Goal: Check status: Check status

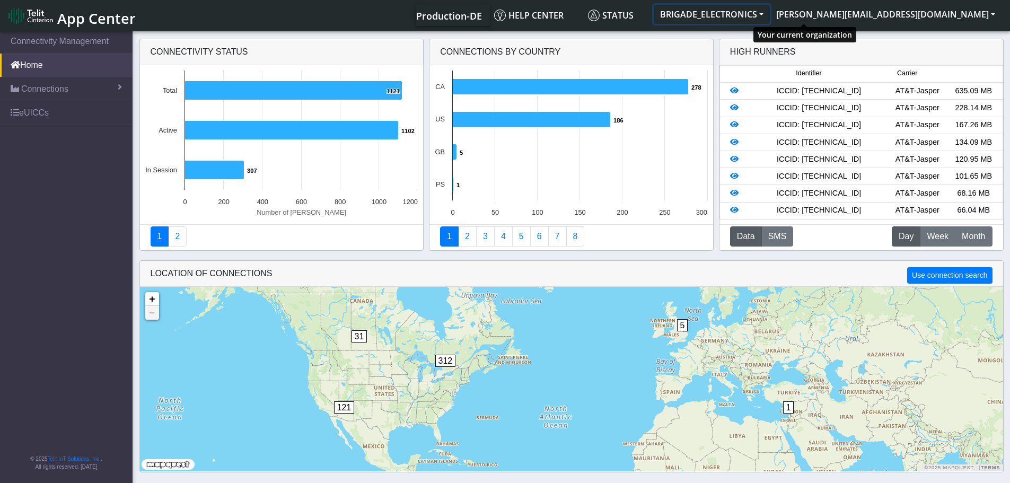
click at [770, 15] on button "BRIGADE_ELECTRONICS" at bounding box center [712, 14] width 116 height 19
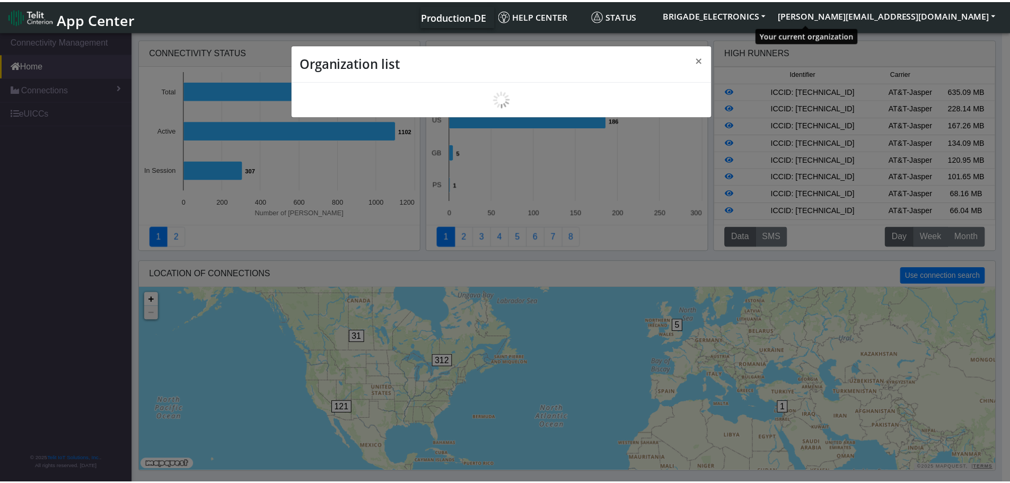
scroll to position [4, 0]
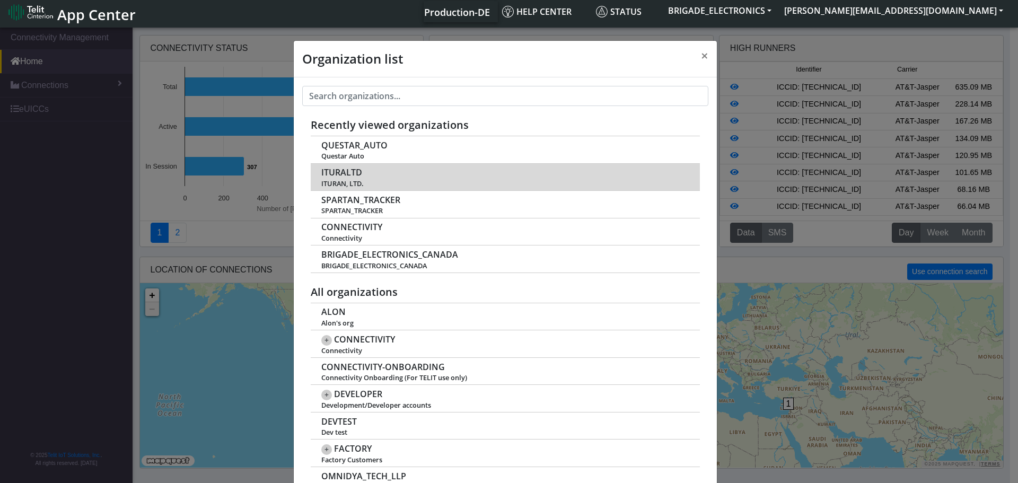
click at [343, 180] on span "ITURAN, LTD." at bounding box center [504, 184] width 367 height 8
click at [347, 181] on span "ITURAN, LTD." at bounding box center [504, 184] width 367 height 8
click at [356, 180] on span "ITURAN, LTD." at bounding box center [504, 184] width 367 height 8
click at [504, 176] on td "ITURALTD ITURAN, LTD." at bounding box center [505, 177] width 389 height 28
click at [344, 180] on span "ITURAN, LTD." at bounding box center [504, 184] width 367 height 8
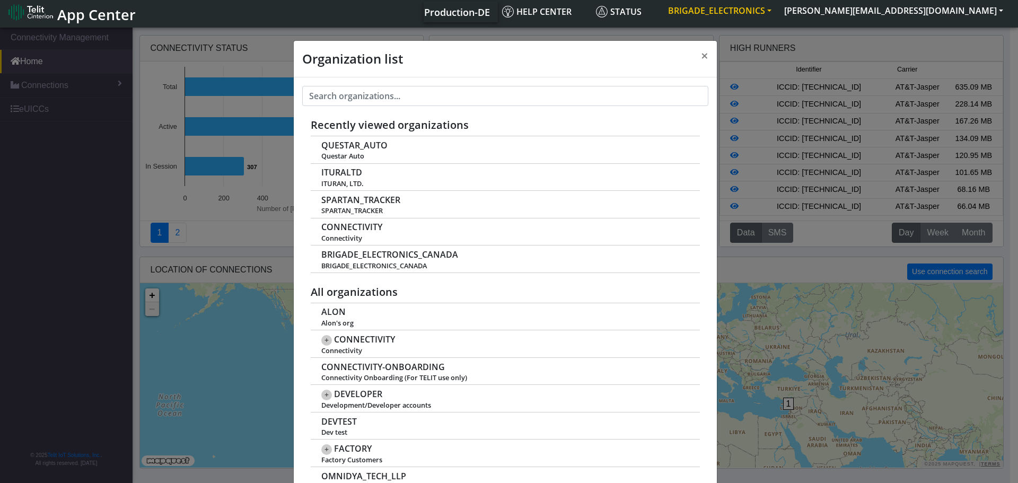
click at [778, 10] on button "BRIGADE_ELECTRONICS" at bounding box center [720, 10] width 116 height 19
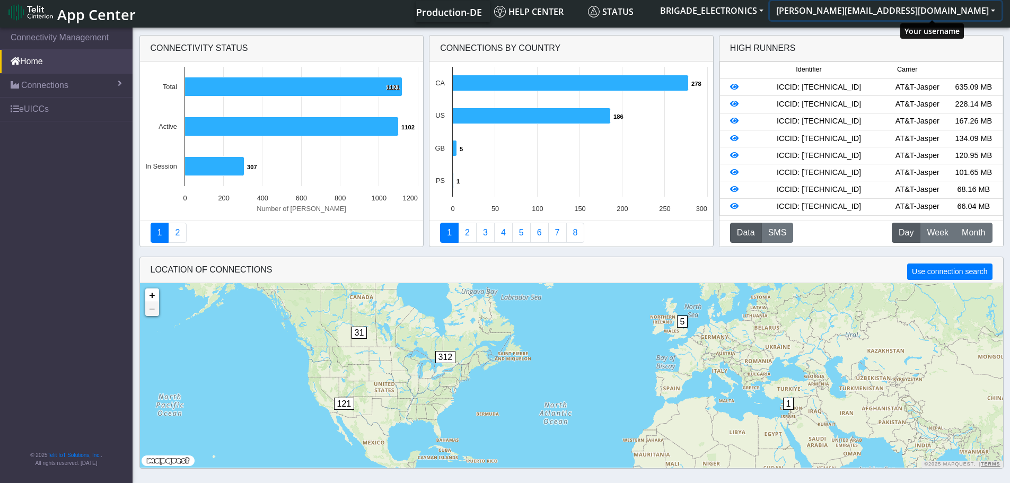
click at [989, 13] on button "[PERSON_NAME][EMAIL_ADDRESS][DOMAIN_NAME]" at bounding box center [886, 10] width 232 height 19
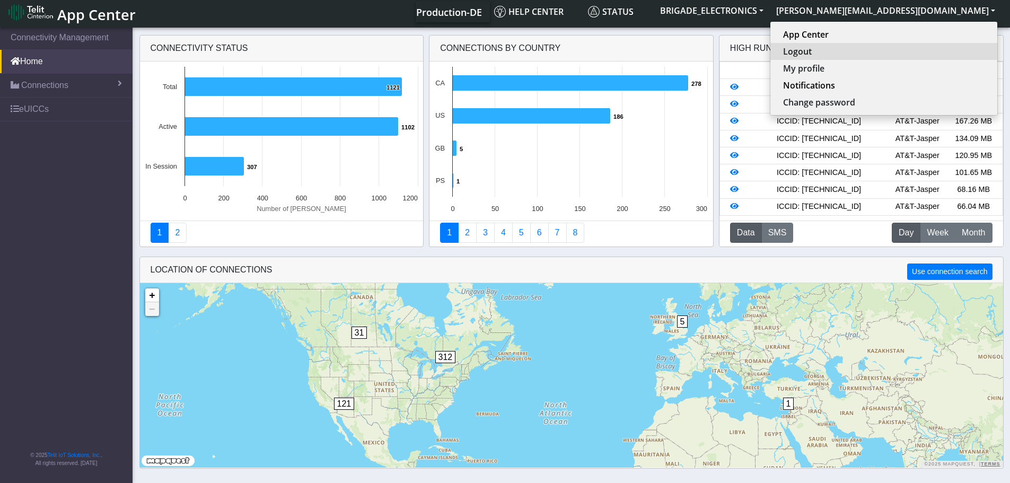
click at [898, 51] on button "Logout" at bounding box center [883, 51] width 227 height 17
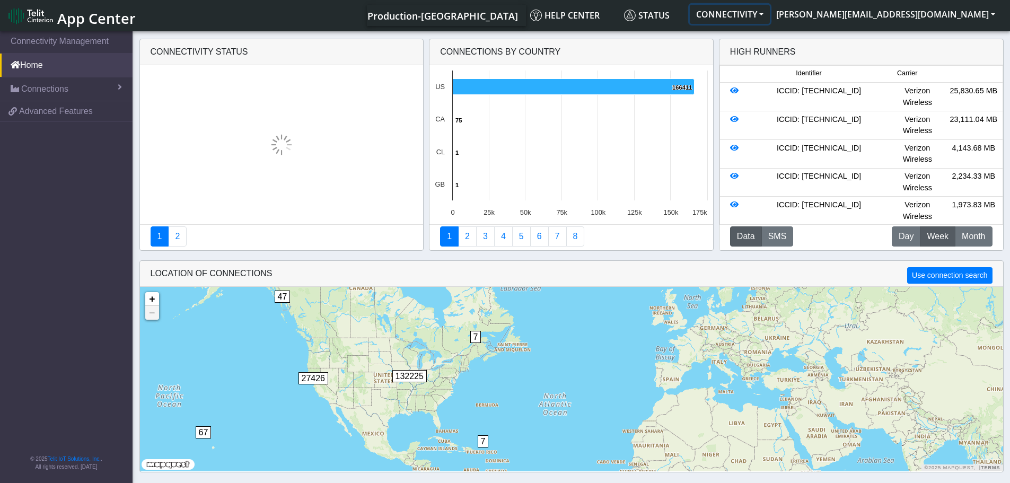
click at [770, 12] on button "CONNECTIVITY" at bounding box center [730, 14] width 80 height 19
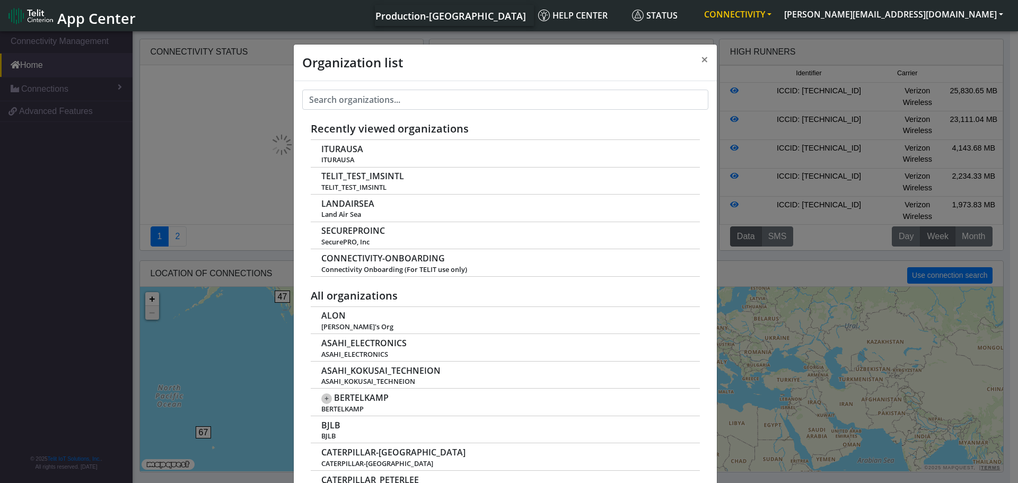
scroll to position [4, 0]
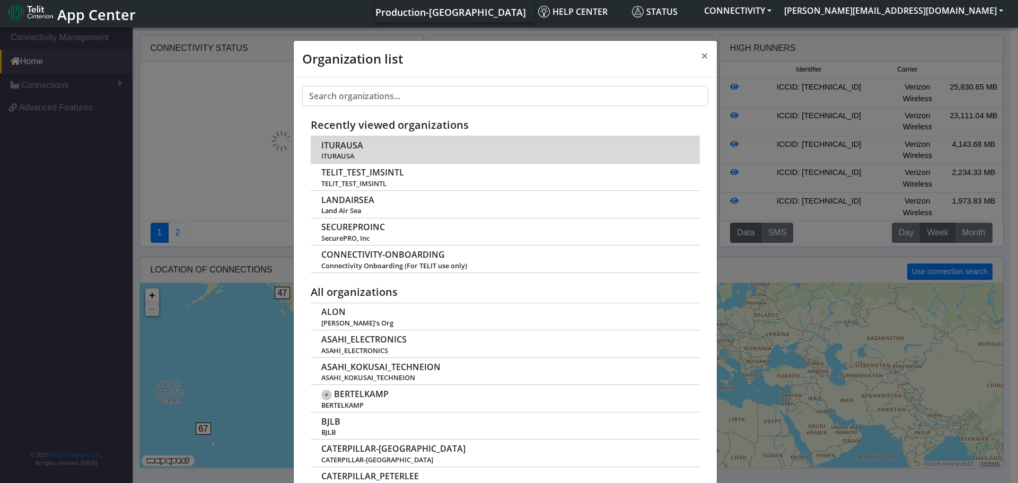
click at [332, 151] on span "ITURAUSA" at bounding box center [342, 146] width 42 height 10
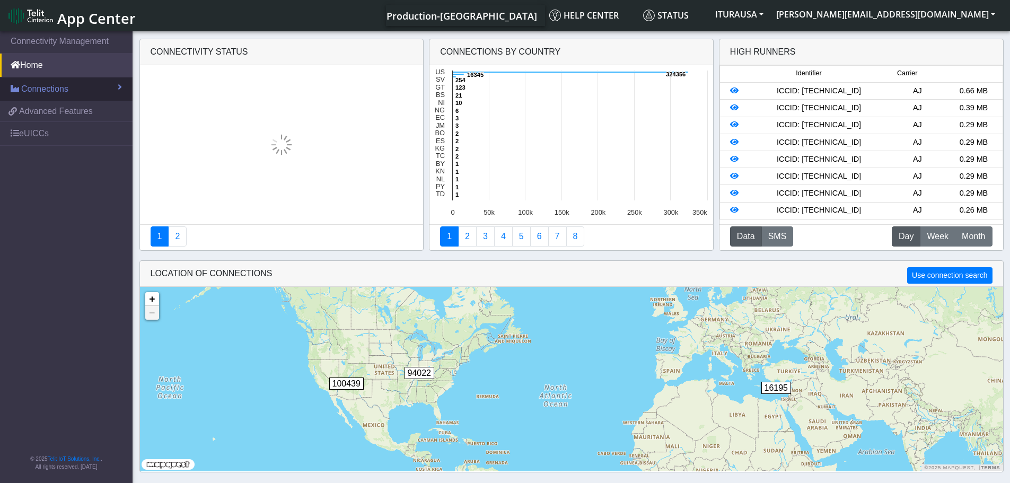
click at [48, 92] on span "Connections" at bounding box center [44, 89] width 47 height 13
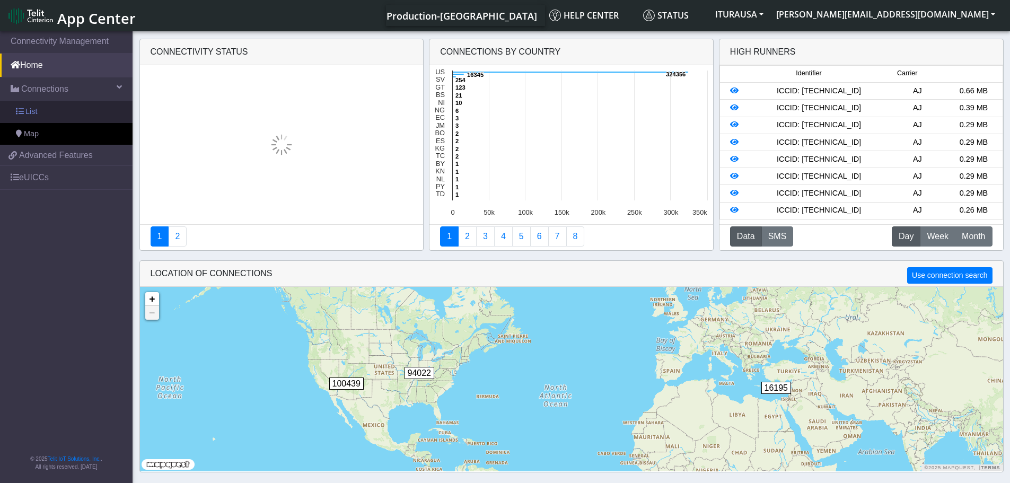
click at [36, 111] on span "List" at bounding box center [31, 112] width 12 height 12
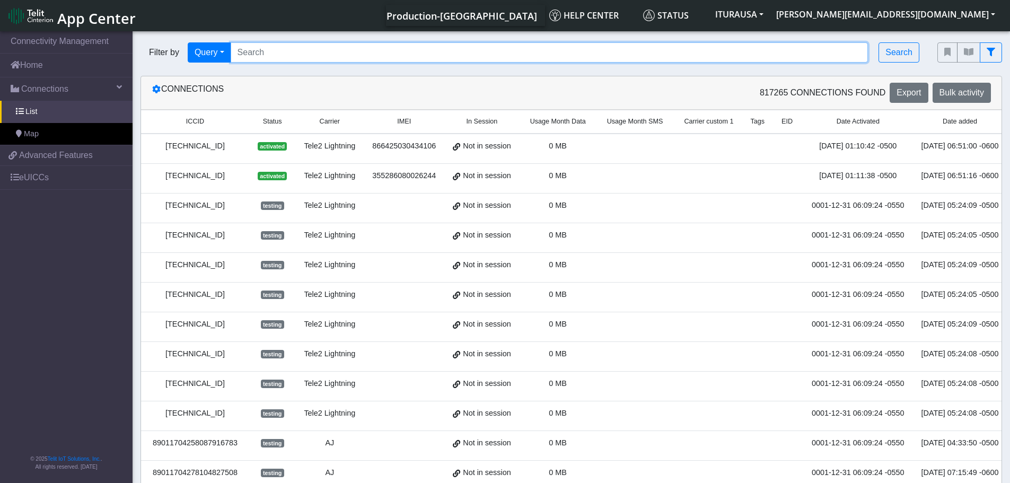
click at [318, 54] on input "Search..." at bounding box center [550, 52] width 638 height 20
drag, startPoint x: 317, startPoint y: 54, endPoint x: 309, endPoint y: 54, distance: 7.4
paste input "89358151000025816367"
type input "89358151000025816367"
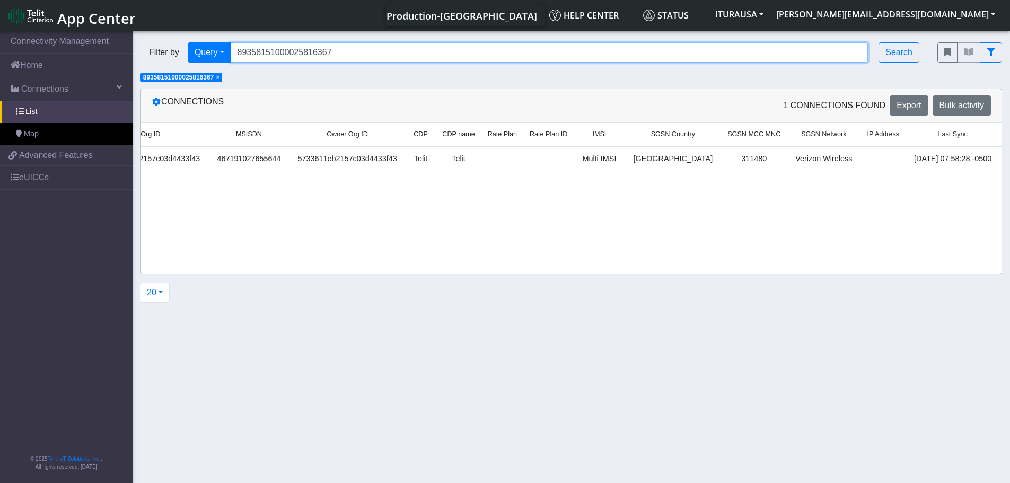
scroll to position [0, 1131]
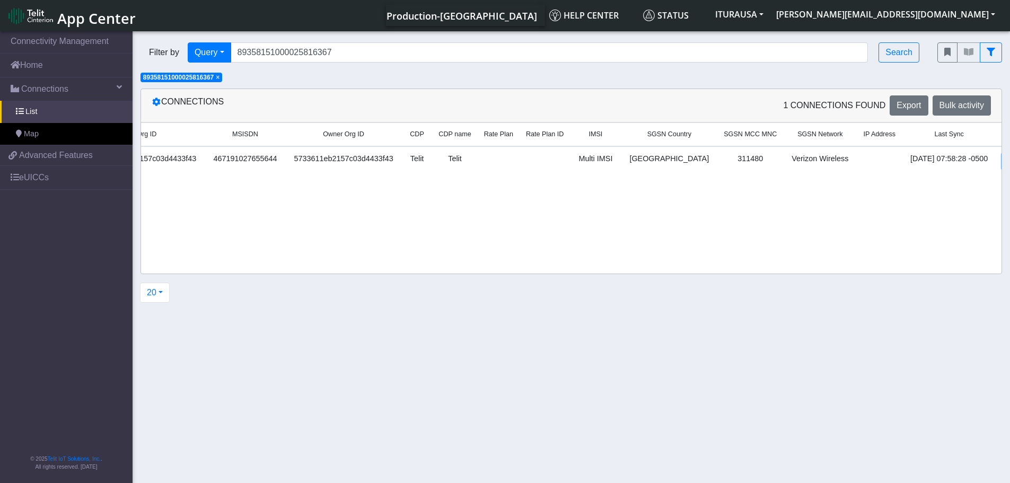
click at [1003, 162] on link "Details" at bounding box center [1019, 161] width 32 height 16
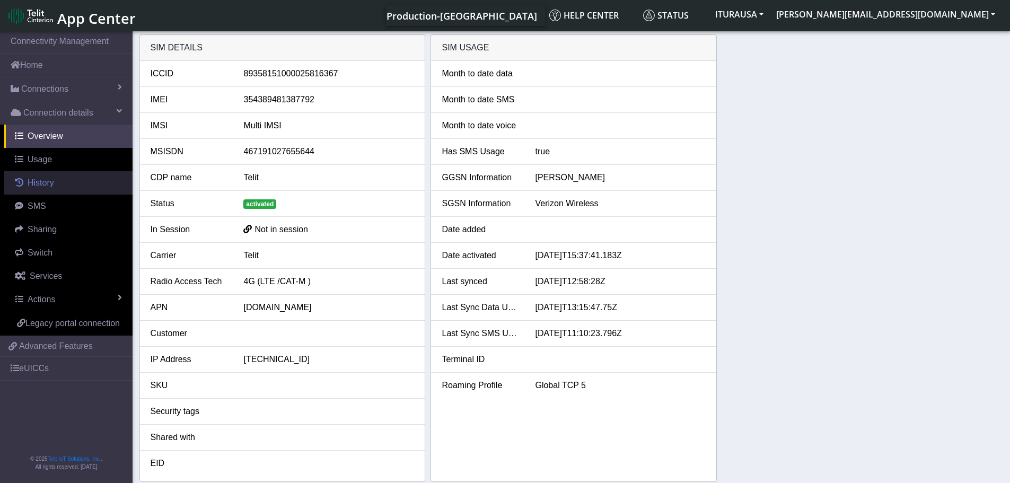
click at [39, 184] on span "History" at bounding box center [41, 182] width 27 height 9
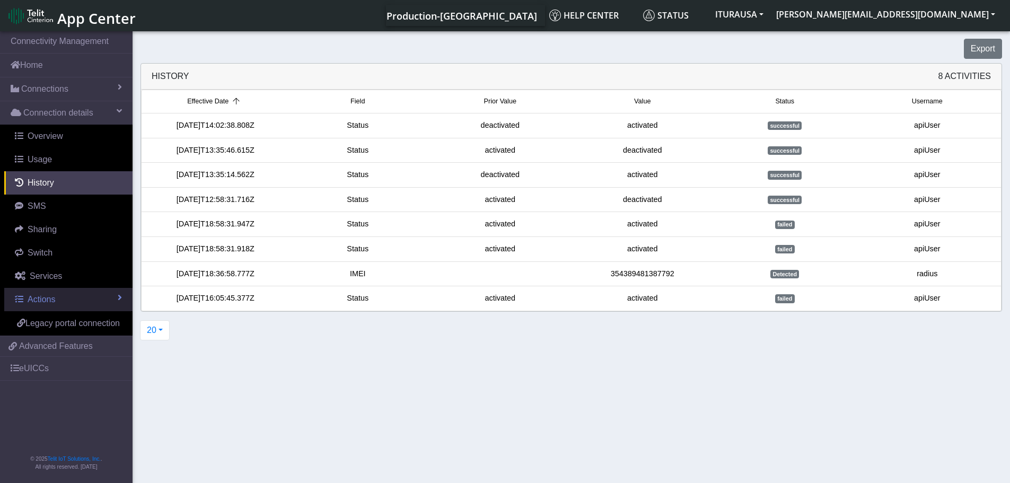
click at [75, 302] on link "Actions" at bounding box center [68, 299] width 128 height 23
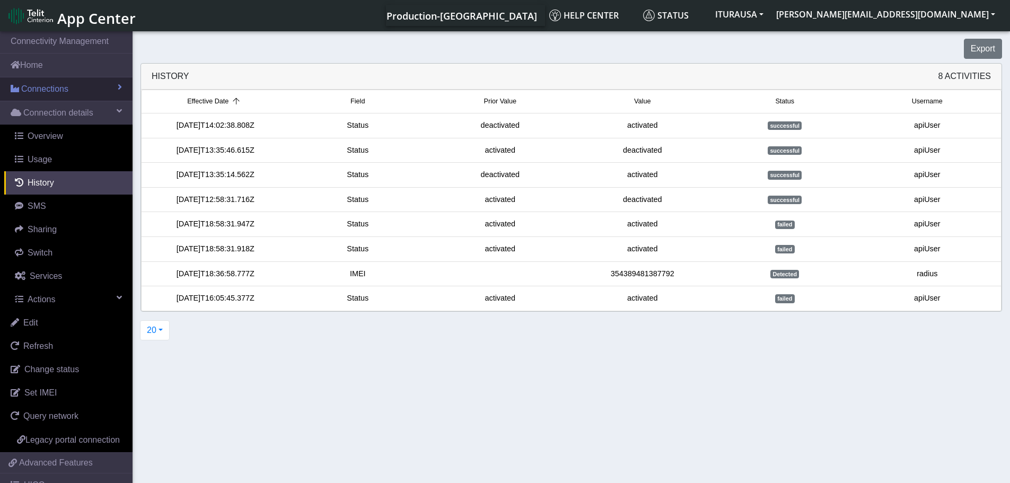
click at [65, 87] on span "Connections" at bounding box center [44, 89] width 47 height 13
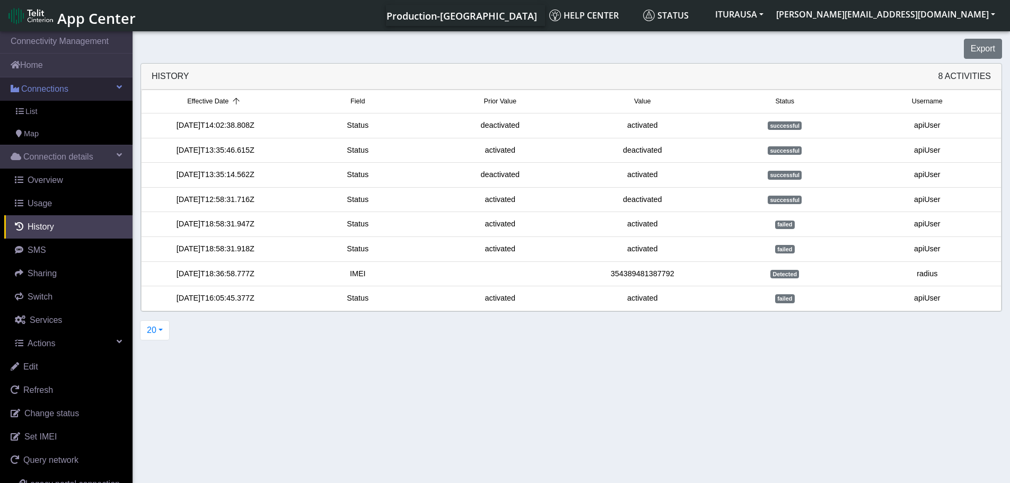
click at [37, 91] on span "Connections" at bounding box center [44, 89] width 47 height 13
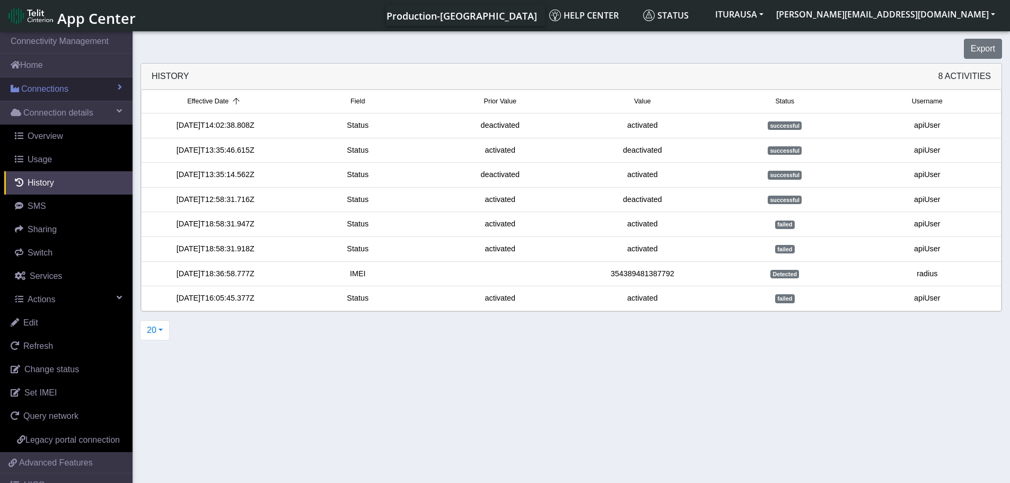
click at [37, 91] on span "Connections" at bounding box center [44, 89] width 47 height 13
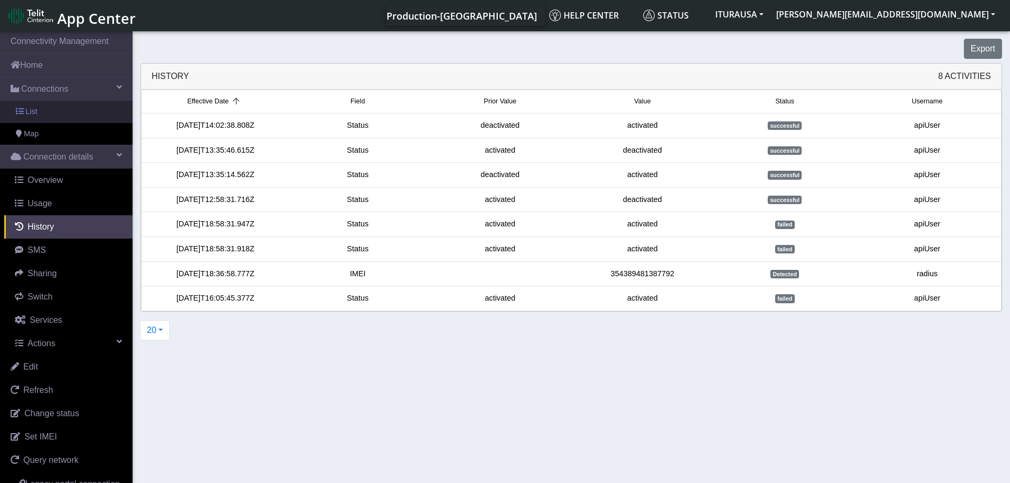
click at [36, 112] on span "List" at bounding box center [31, 112] width 12 height 12
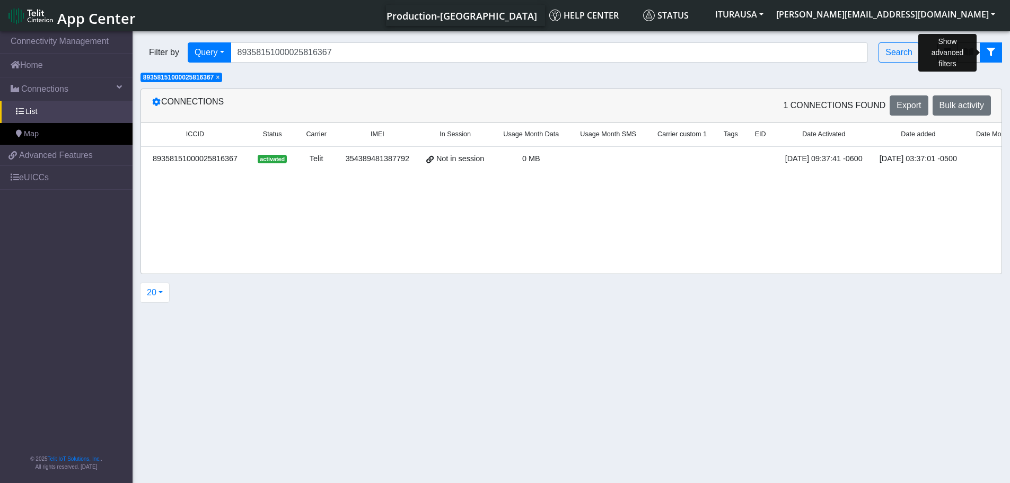
click at [983, 53] on button "fitlers menu" at bounding box center [991, 52] width 22 height 20
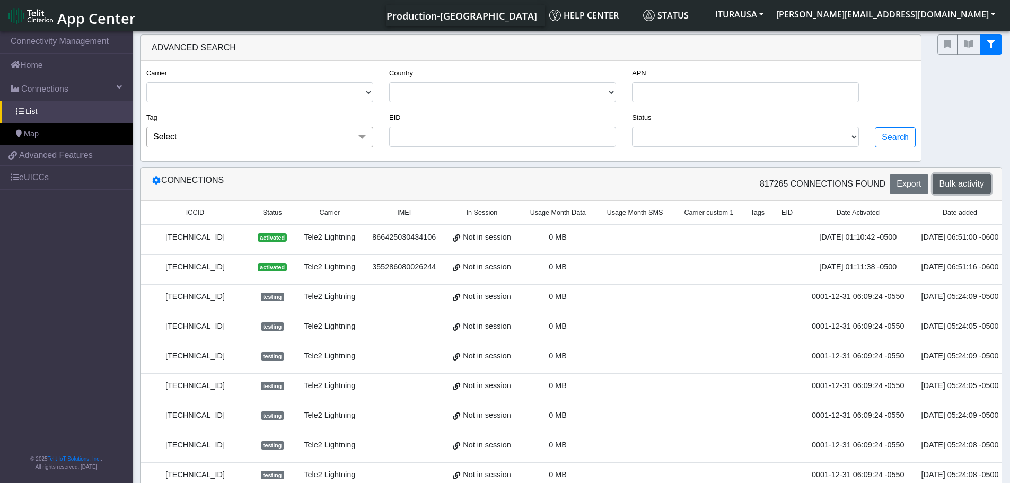
click at [961, 184] on span "Bulk activity" at bounding box center [962, 183] width 45 height 9
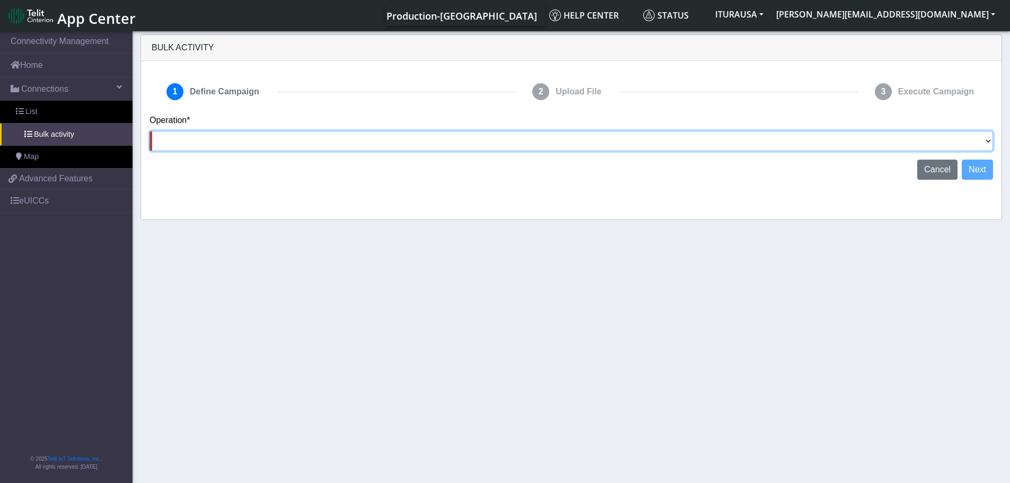
click at [753, 141] on select "Activate SIMs Deactivate SIMs Add Tags Remove Tags Advanced" at bounding box center [572, 141] width 844 height 20
select select "text.activateSIMs"
click at [150, 131] on select "Activate SIMs Deactivate SIMs Add Tags Remove Tags Advanced" at bounding box center [572, 141] width 844 height 20
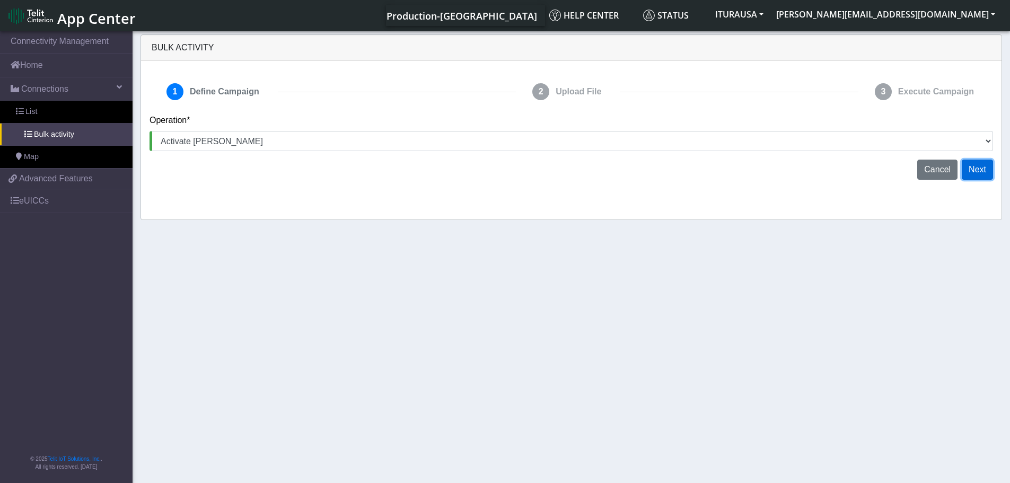
click at [973, 170] on button "Next" at bounding box center [977, 170] width 31 height 20
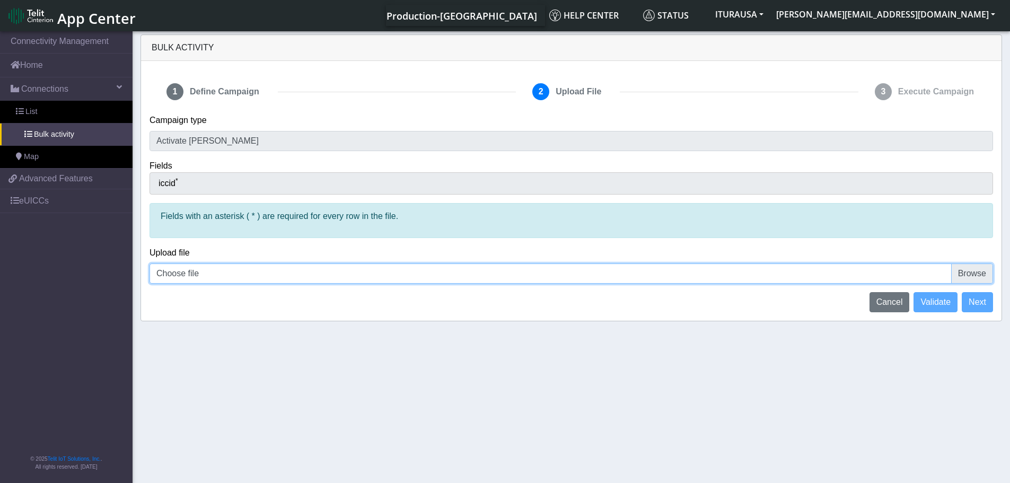
click at [229, 269] on input "Choose file" at bounding box center [572, 274] width 844 height 20
click at [53, 84] on span "Connections" at bounding box center [44, 89] width 47 height 13
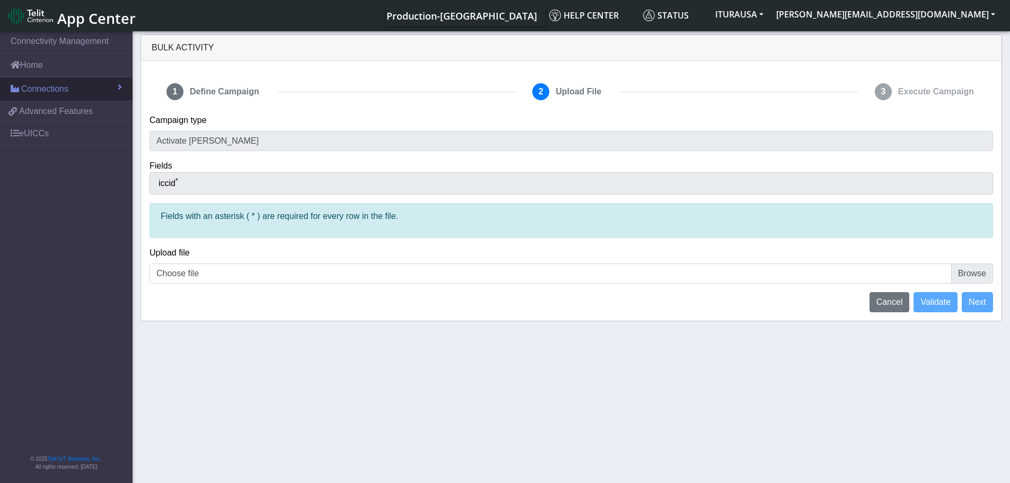
click at [54, 88] on span "Connections" at bounding box center [44, 89] width 47 height 13
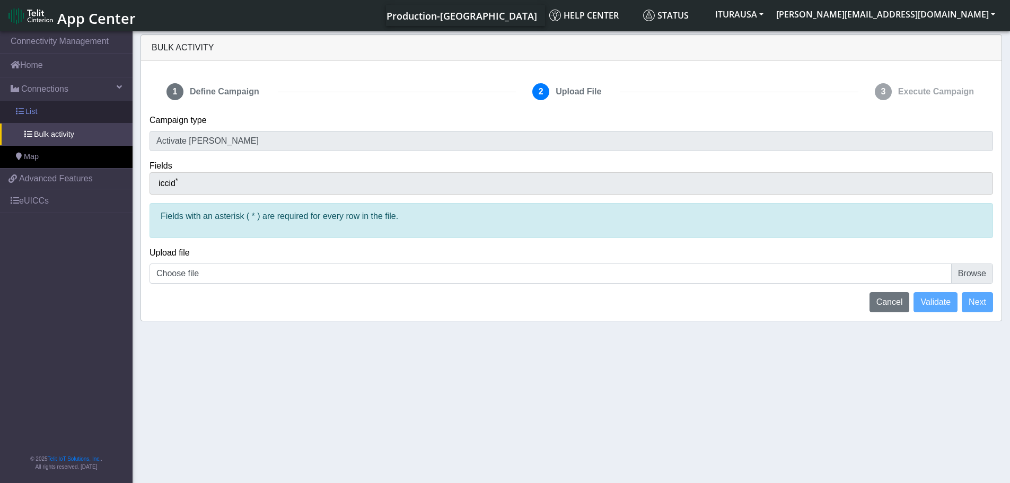
click at [30, 111] on span "List" at bounding box center [31, 112] width 12 height 12
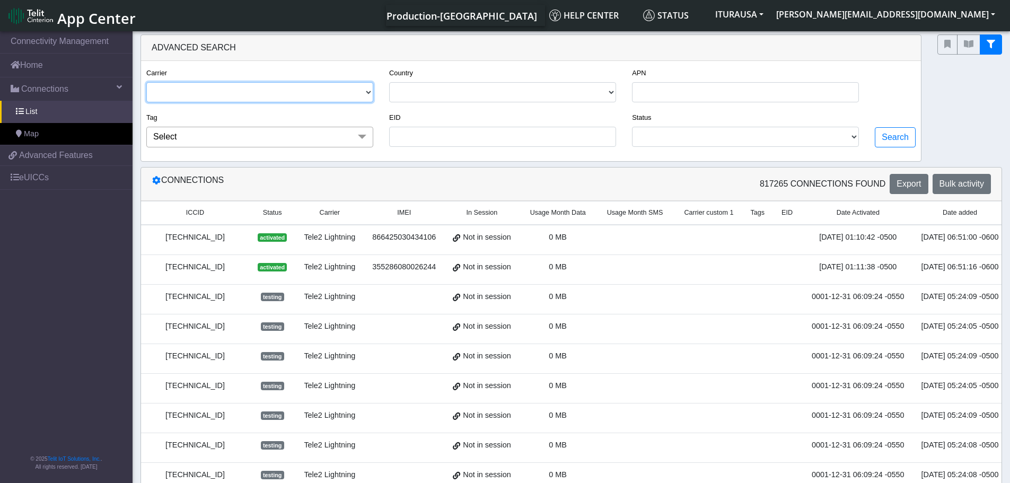
click at [221, 92] on select "AJ T2 TELIT TELE2 LIGHTNING VERIZON WIRELESS T-MOBILE" at bounding box center [259, 92] width 227 height 20
drag, startPoint x: 221, startPoint y: 92, endPoint x: 523, endPoint y: 31, distance: 308.3
click at [524, 31] on nav "App Center Production-US Help center Status ITURAUSA stephen.agbohlah@telit.com…" at bounding box center [505, 15] width 1010 height 31
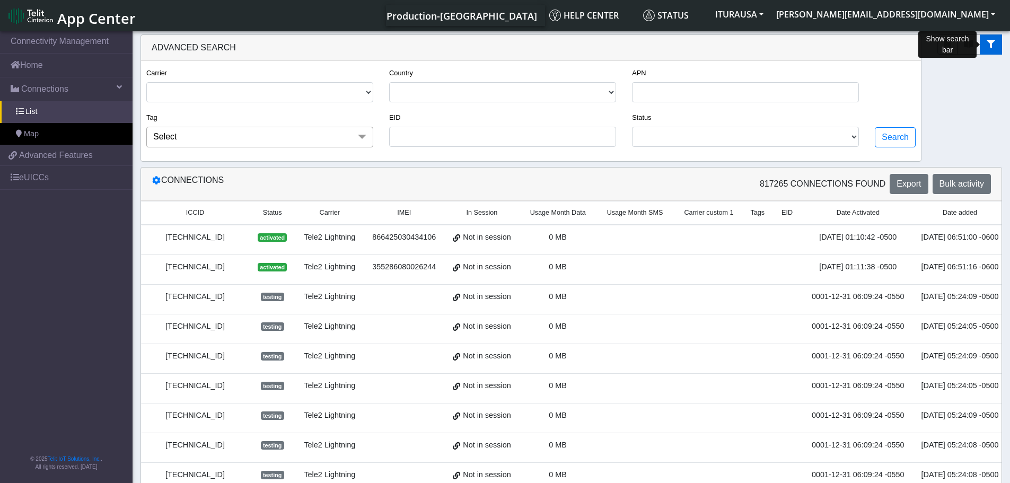
click at [995, 48] on button "fitlers menu" at bounding box center [991, 44] width 22 height 20
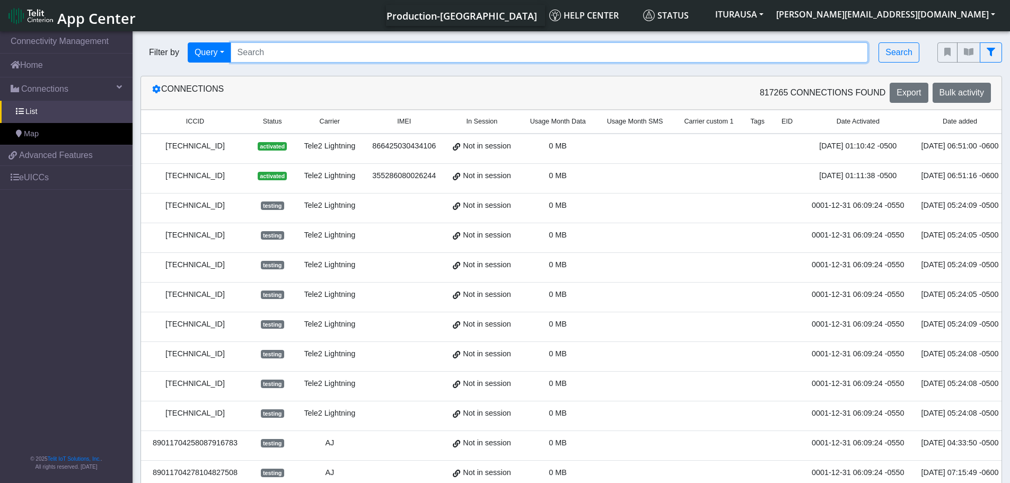
click at [361, 51] on input "Search..." at bounding box center [550, 52] width 638 height 20
paste input "89358151000025816367"
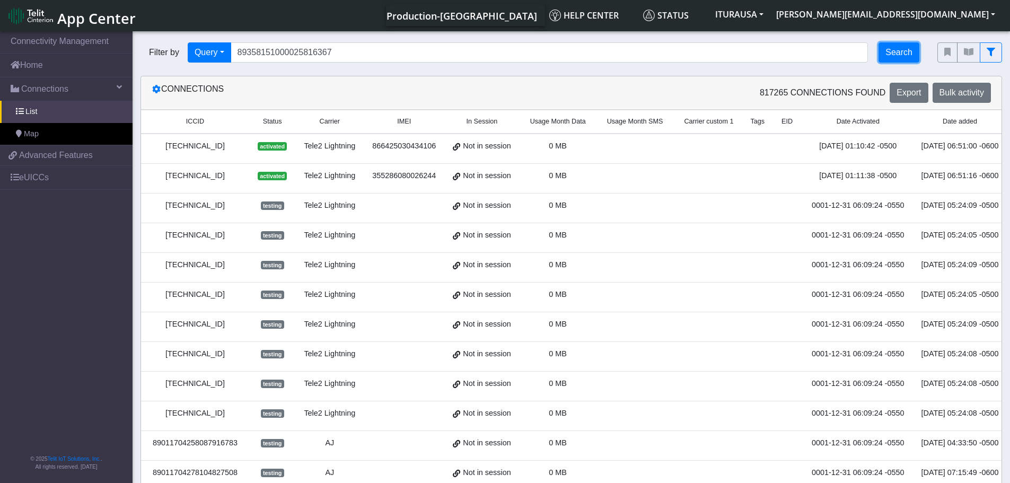
click at [901, 48] on button "Search" at bounding box center [899, 52] width 41 height 20
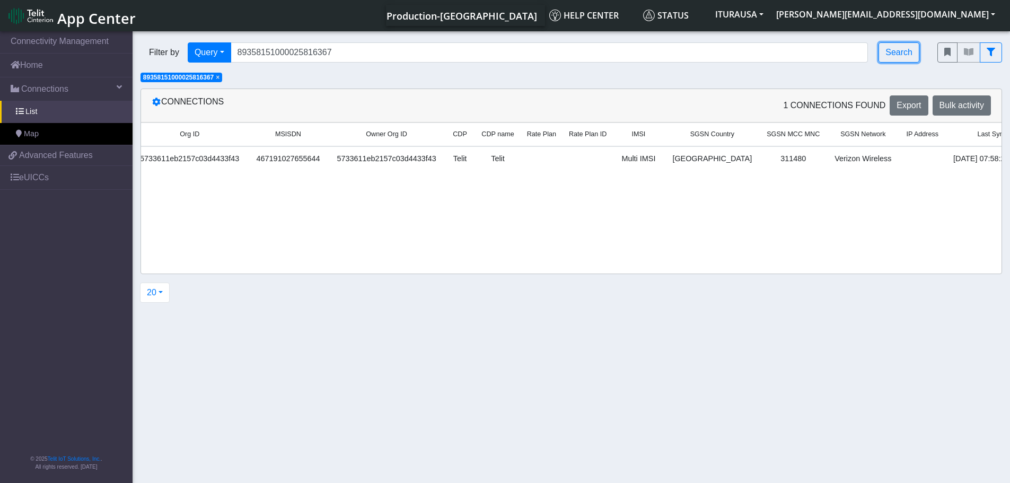
scroll to position [0, 1131]
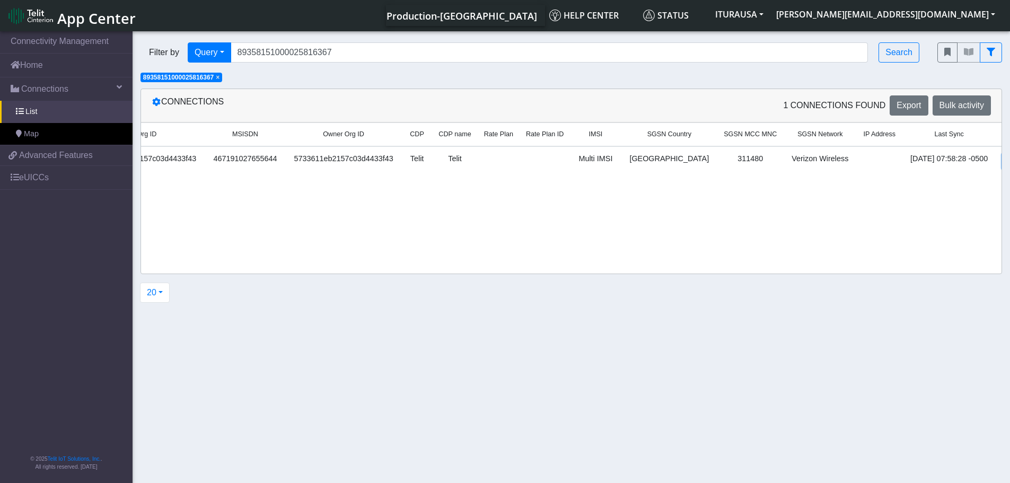
click at [1003, 159] on link "Details" at bounding box center [1019, 161] width 32 height 16
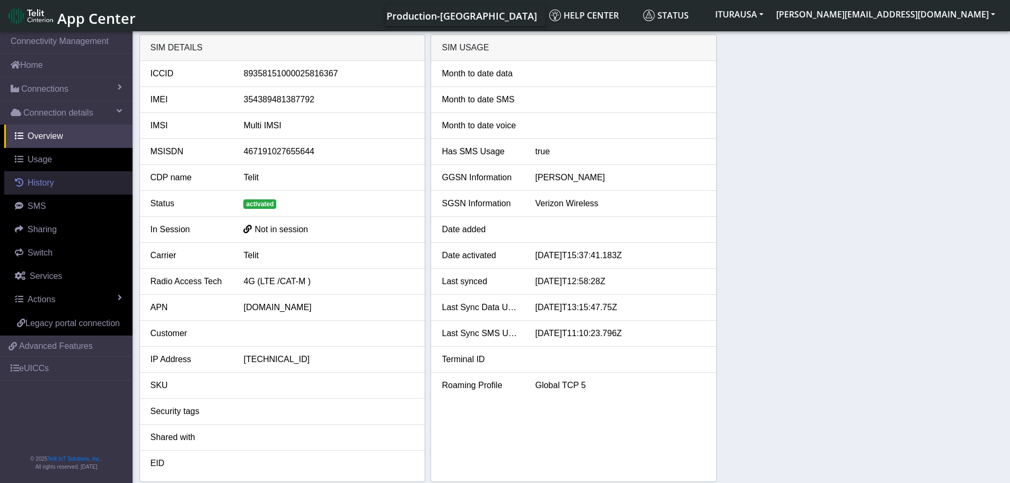
click at [48, 182] on span "History" at bounding box center [41, 182] width 27 height 9
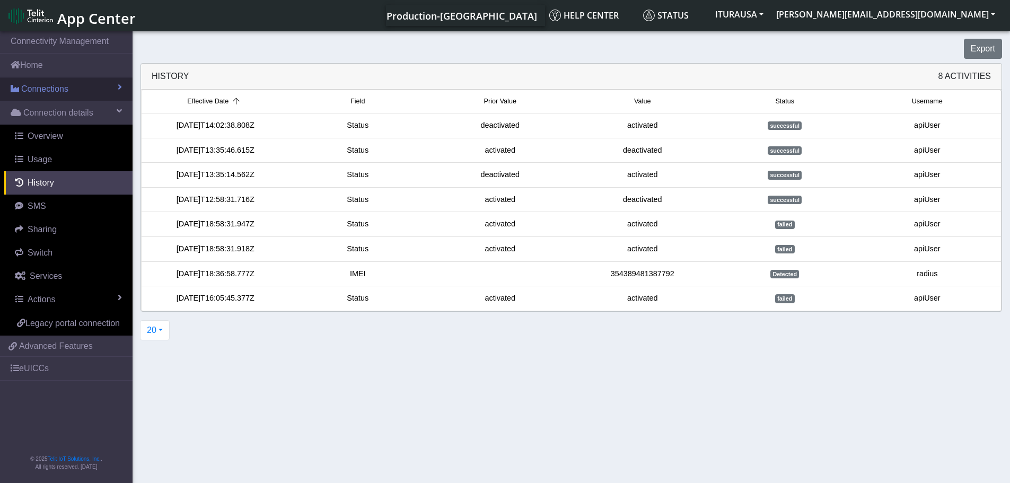
click at [41, 89] on span "Connections" at bounding box center [44, 89] width 47 height 13
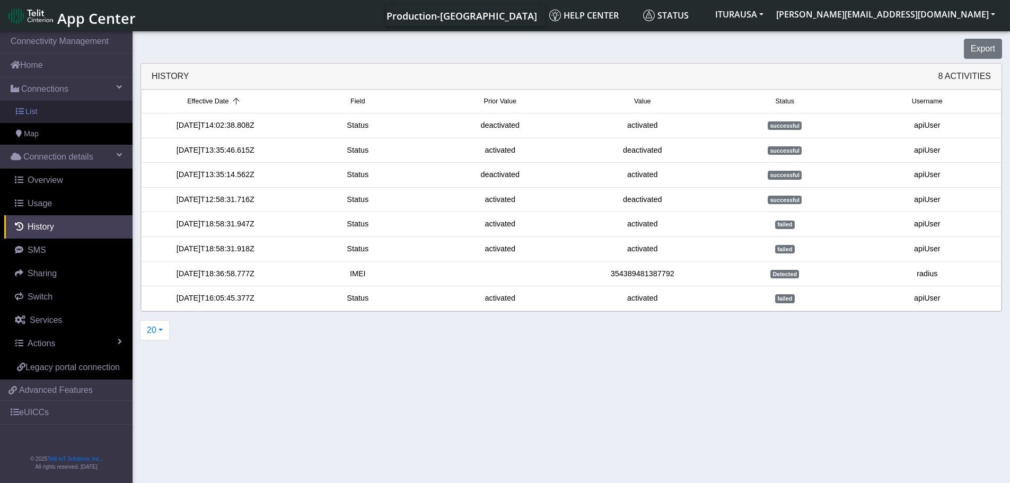
click at [31, 110] on span "List" at bounding box center [31, 112] width 12 height 12
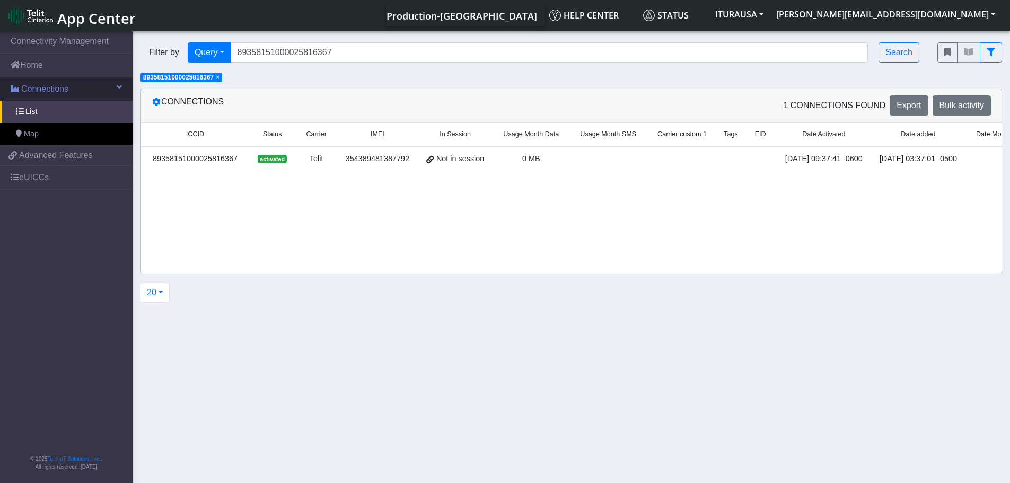
click at [56, 90] on span "Connections" at bounding box center [44, 89] width 47 height 13
click at [57, 90] on span "Connections" at bounding box center [44, 89] width 47 height 13
drag, startPoint x: 561, startPoint y: 155, endPoint x: 512, endPoint y: 159, distance: 50.0
click at [513, 155] on td "0 MB" at bounding box center [531, 161] width 77 height 30
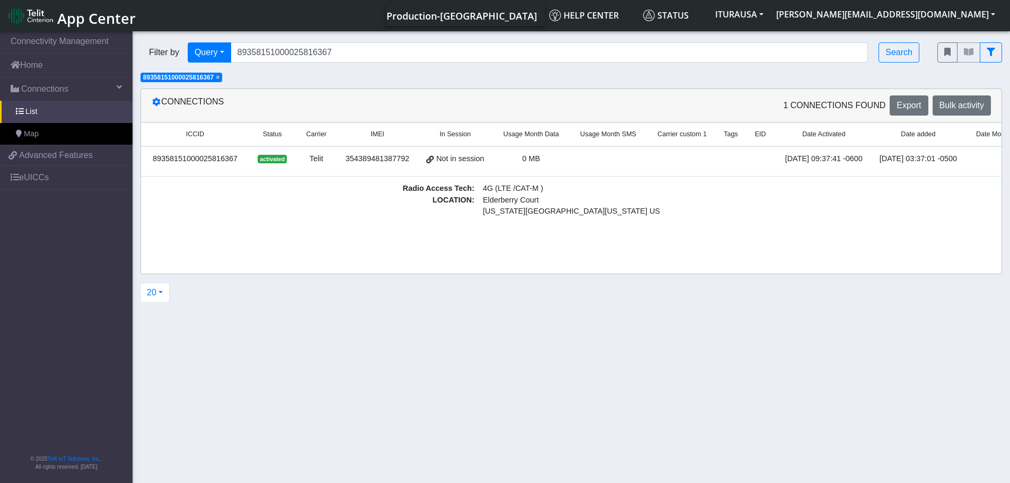
click at [220, 75] on span "×" at bounding box center [218, 77] width 4 height 7
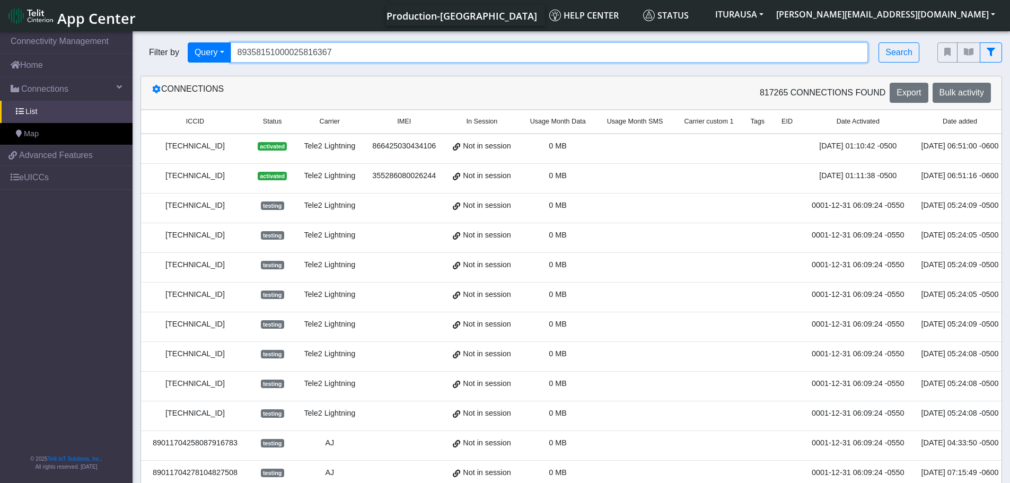
drag, startPoint x: 345, startPoint y: 56, endPoint x: 304, endPoint y: 56, distance: 40.8
click at [344, 56] on input "89358151000025816367" at bounding box center [550, 52] width 638 height 20
click at [285, 49] on input "89358151000025816367" at bounding box center [550, 52] width 638 height 20
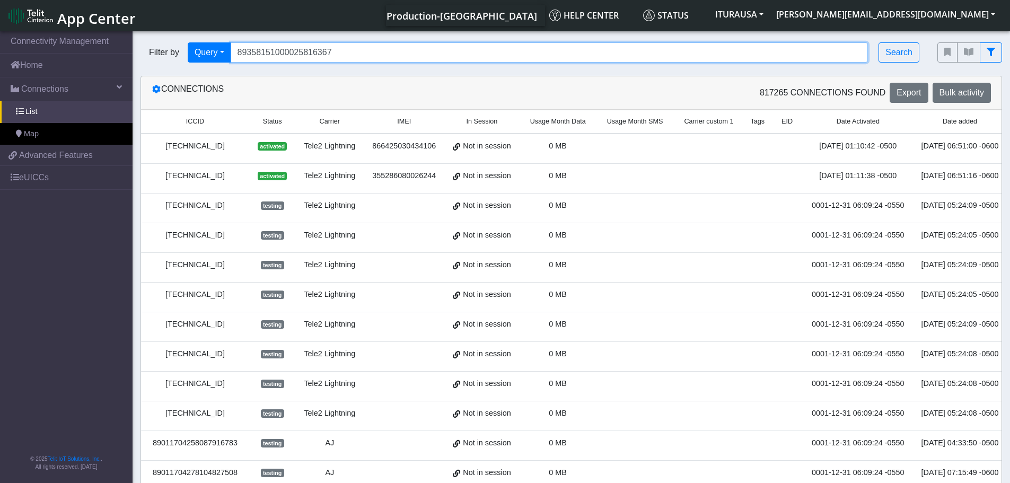
paste input "32397732"
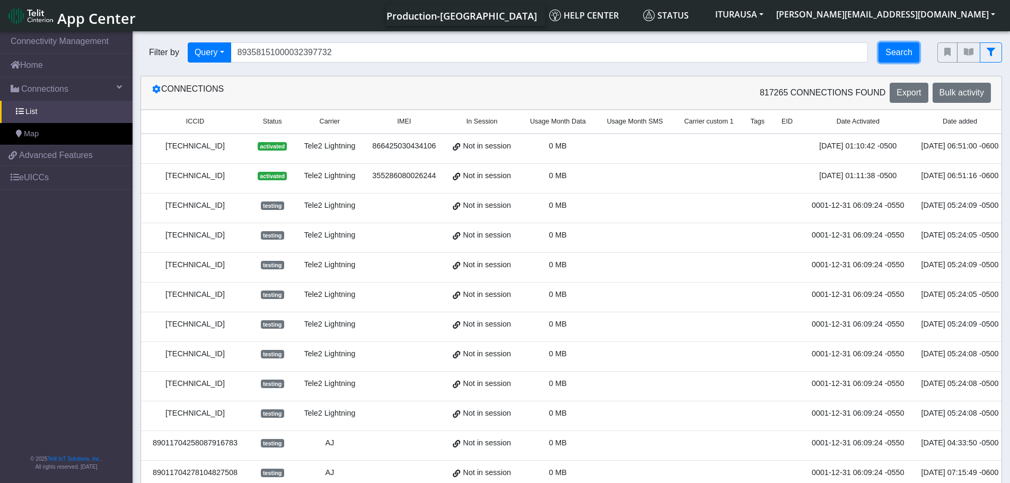
click at [897, 54] on button "Search" at bounding box center [899, 52] width 41 height 20
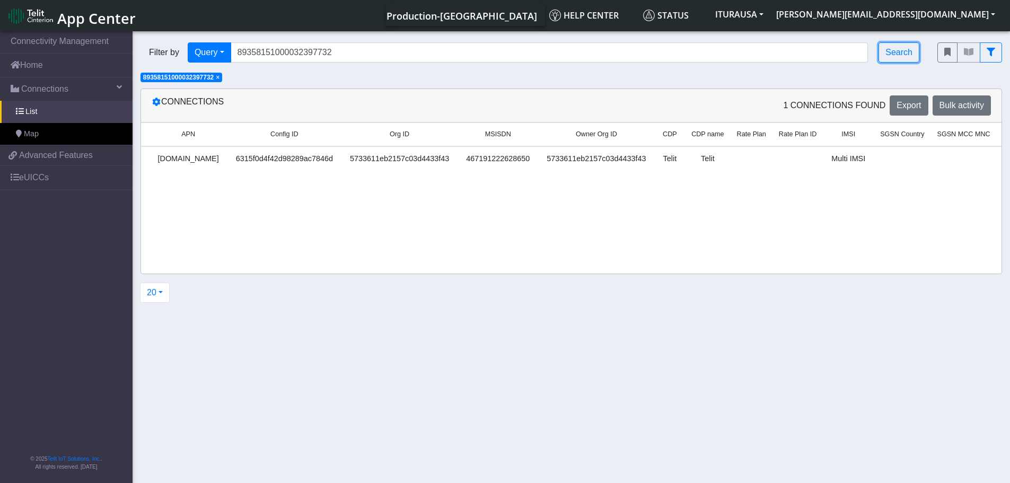
scroll to position [0, 985]
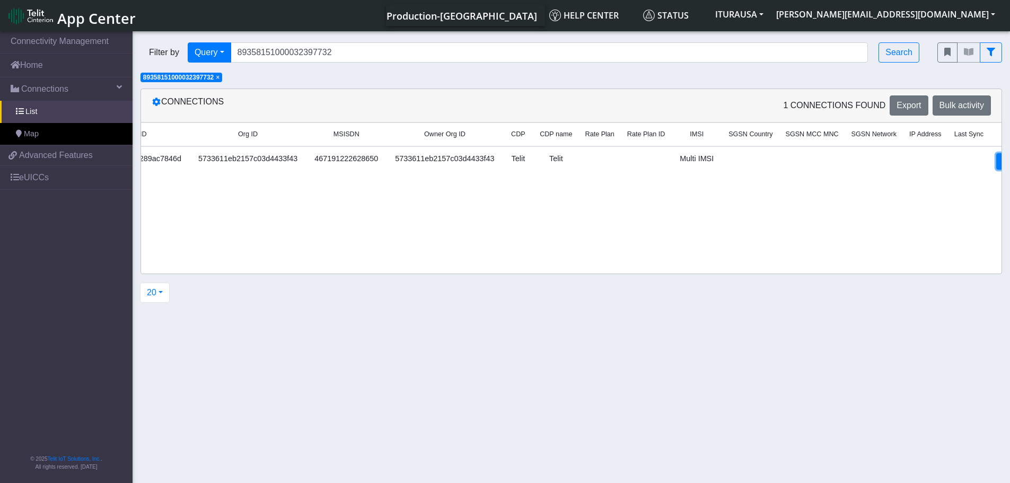
click at [996, 163] on link "Details" at bounding box center [1012, 161] width 32 height 16
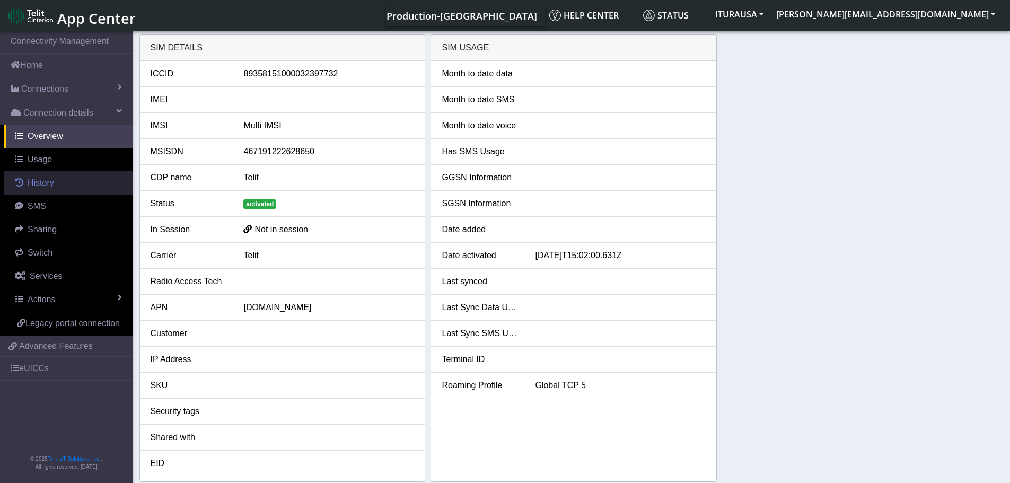
click at [35, 181] on span "History" at bounding box center [41, 182] width 27 height 9
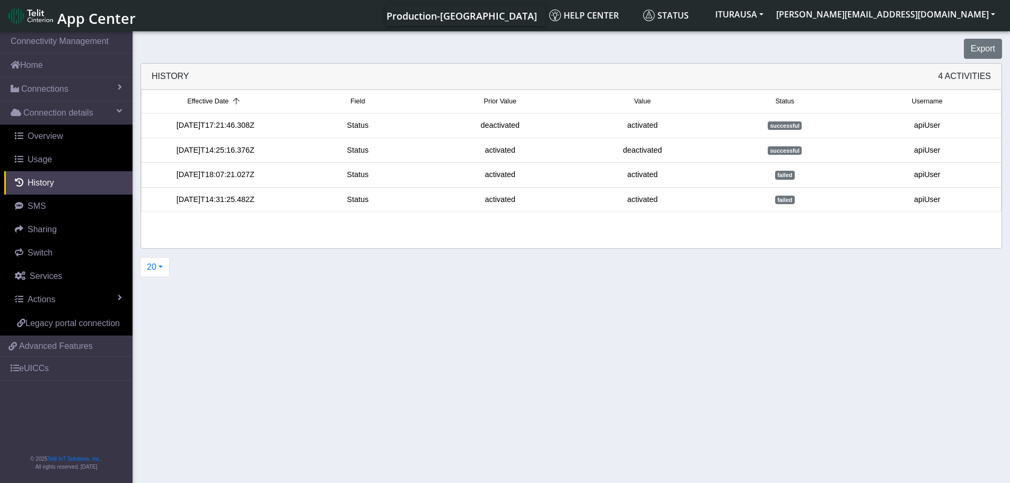
drag, startPoint x: 258, startPoint y: 131, endPoint x: 150, endPoint y: 130, distance: 107.6
click at [150, 130] on li "2025-10-01T17:21:46.308Z Status deactivated activated successful apiUser" at bounding box center [571, 125] width 861 height 25
click at [49, 91] on span "Connections" at bounding box center [44, 89] width 47 height 13
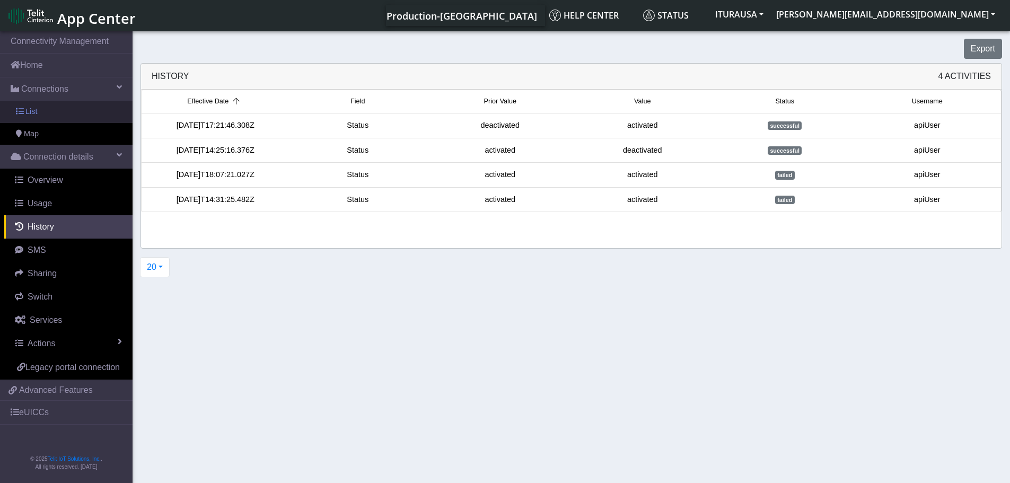
click at [33, 111] on span "List" at bounding box center [31, 112] width 12 height 12
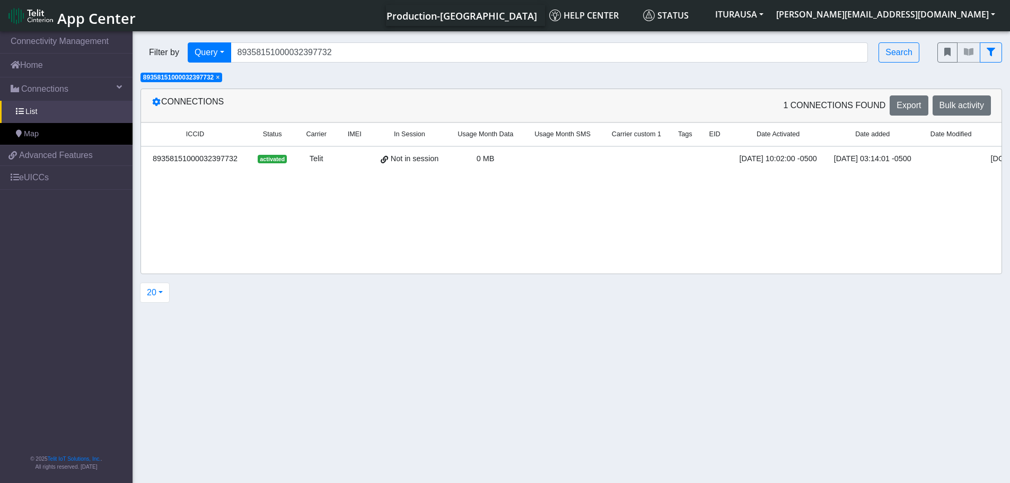
click at [220, 77] on span "×" at bounding box center [218, 77] width 4 height 7
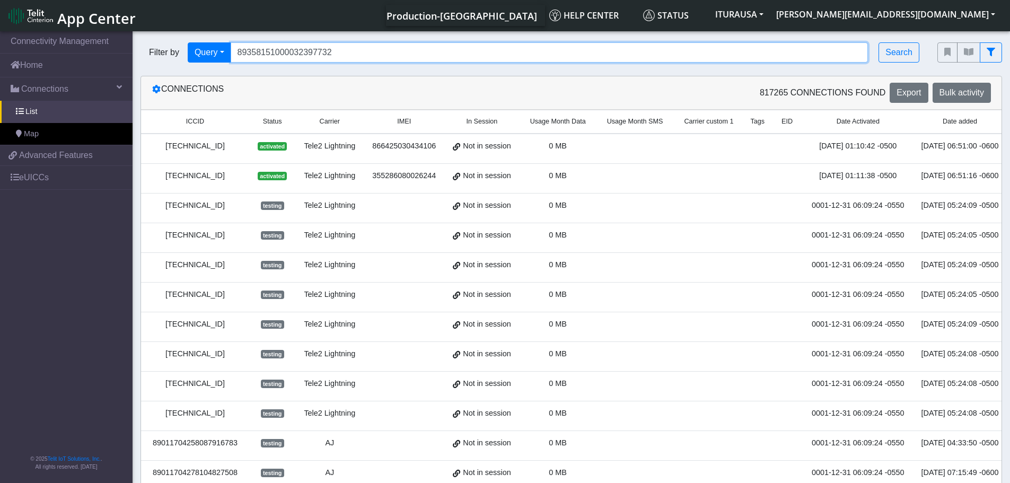
click at [304, 53] on input "89358151000032397732" at bounding box center [550, 52] width 638 height 20
paste input "25820294"
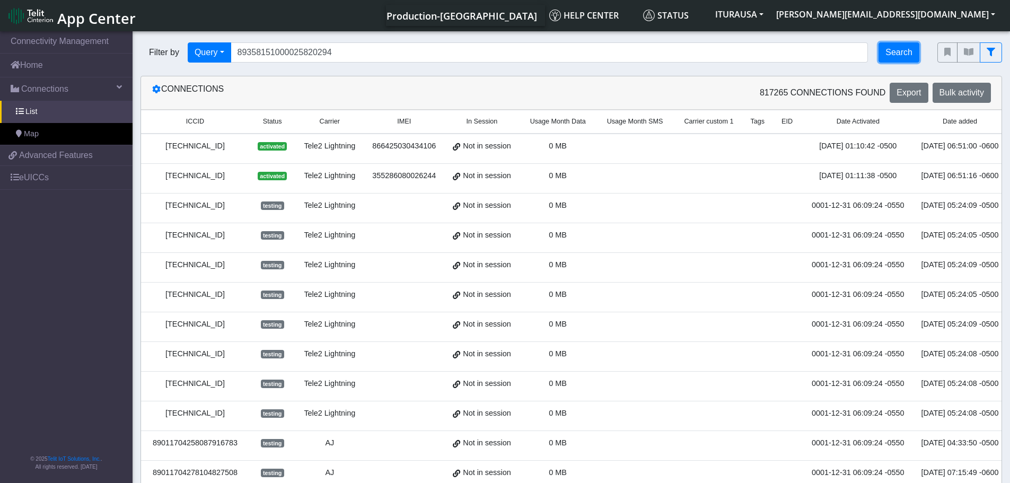
click at [901, 53] on button "Search" at bounding box center [899, 52] width 41 height 20
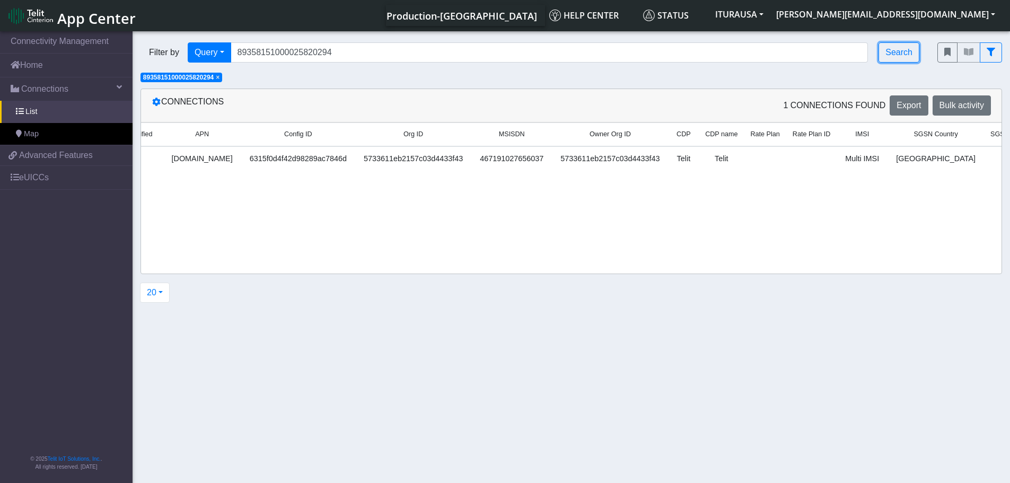
scroll to position [0, 1111]
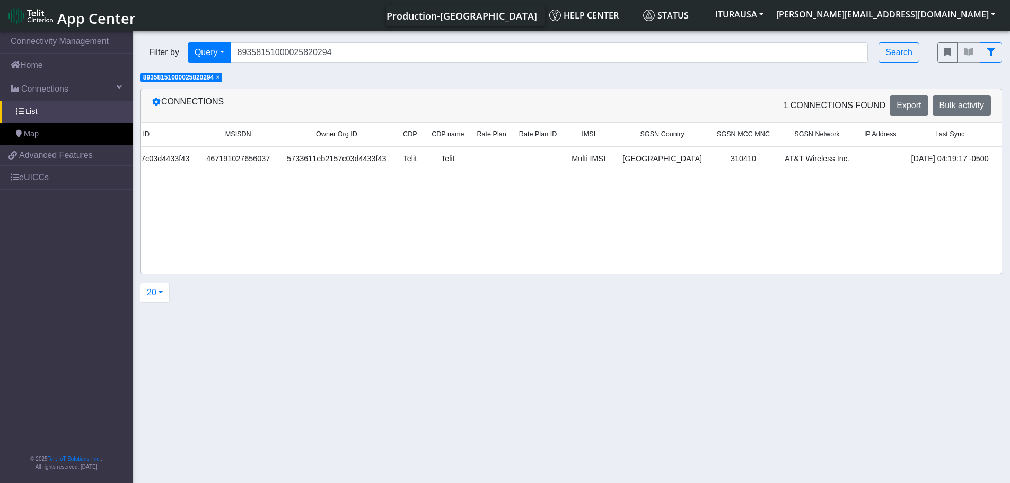
click at [1004, 163] on link "Details" at bounding box center [1020, 161] width 32 height 16
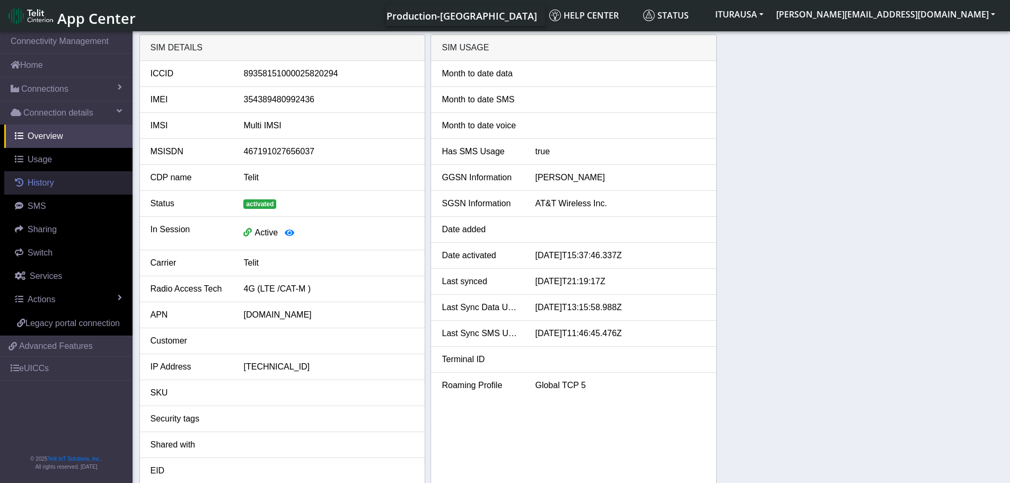
click at [42, 182] on span "History" at bounding box center [41, 182] width 27 height 9
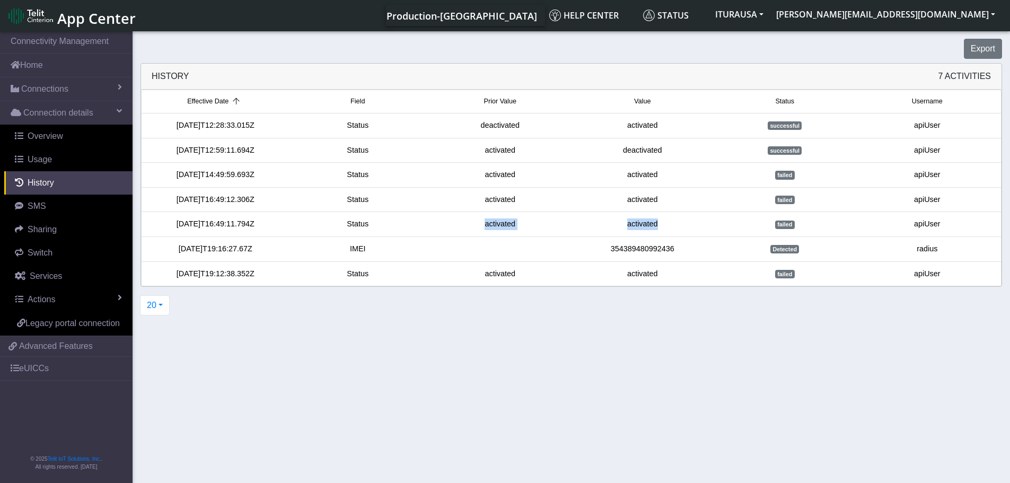
drag, startPoint x: 664, startPoint y: 233, endPoint x: 403, endPoint y: 229, distance: 260.4
click at [401, 229] on li "2025-04-25T16:49:11.794Z Status activated activated failed apiUser" at bounding box center [571, 224] width 861 height 25
drag, startPoint x: 635, startPoint y: 200, endPoint x: 572, endPoint y: 194, distance: 63.4
click at [565, 195] on div "2025-04-25T16:49:12.306Z Status activated activated failed apiUser" at bounding box center [571, 200] width 854 height 12
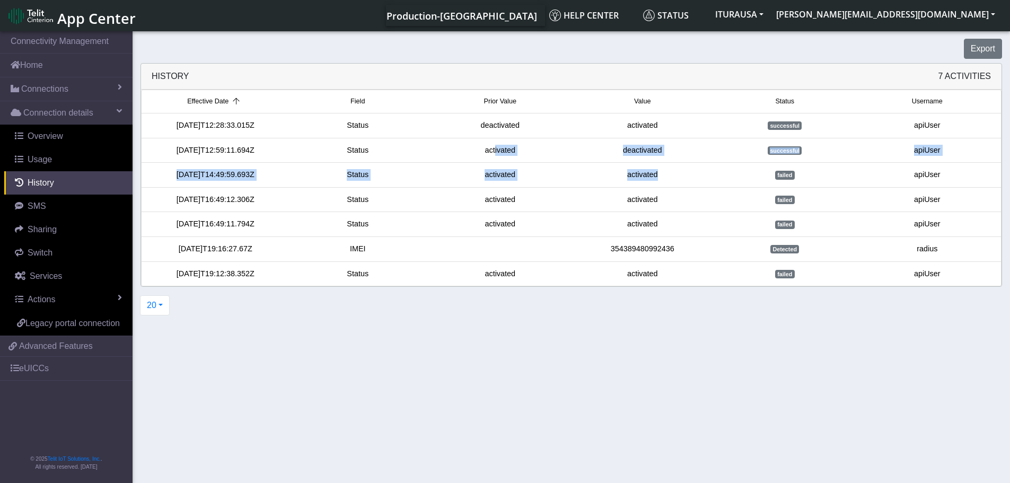
drag, startPoint x: 655, startPoint y: 168, endPoint x: 496, endPoint y: 154, distance: 159.7
click at [496, 154] on ul "Effective Date Field Prior Value Value Status Username 2025-10-01T12:28:33.015Z…" at bounding box center [571, 188] width 861 height 197
drag, startPoint x: 449, startPoint y: 190, endPoint x: 455, endPoint y: 192, distance: 6.6
click at [455, 191] on li "2025-04-25T16:49:12.306Z Status activated activated failed apiUser" at bounding box center [571, 200] width 861 height 25
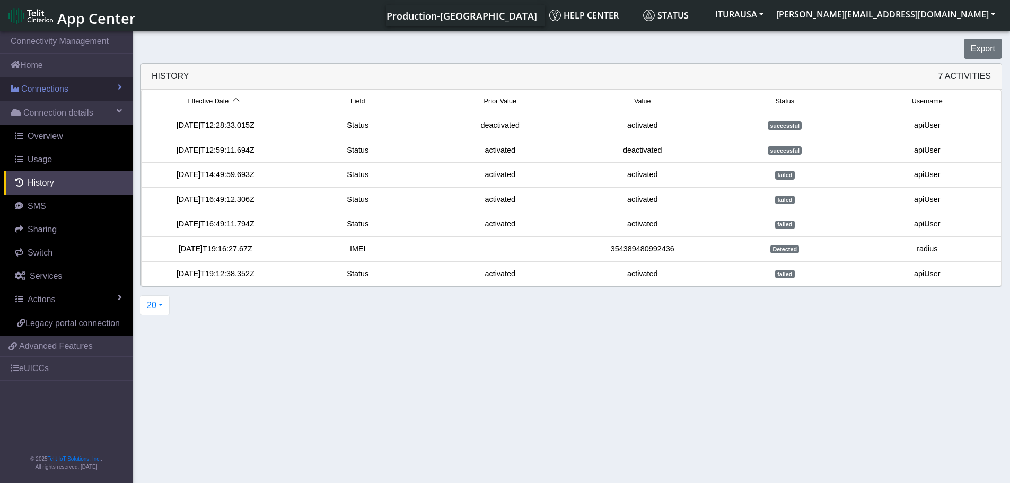
click at [47, 93] on span "Connections" at bounding box center [44, 89] width 47 height 13
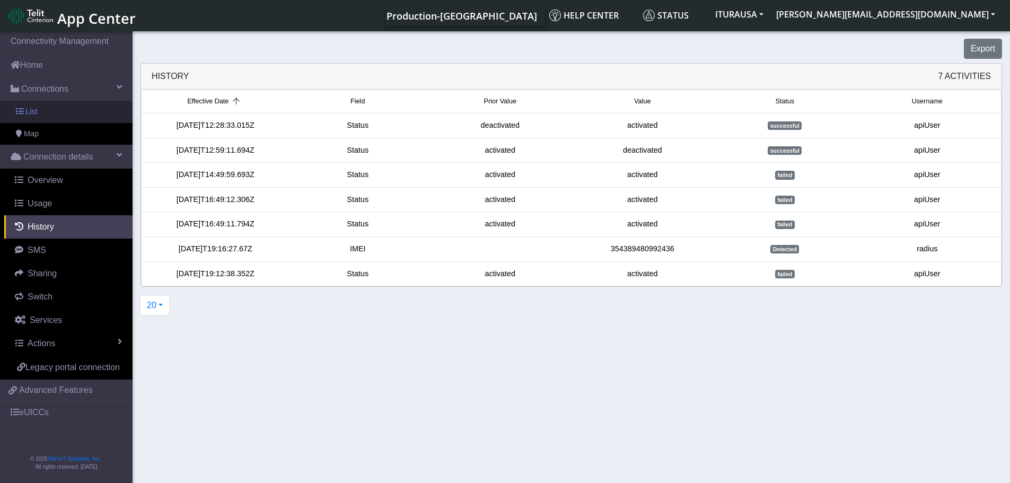
click at [31, 114] on span "List" at bounding box center [31, 112] width 12 height 12
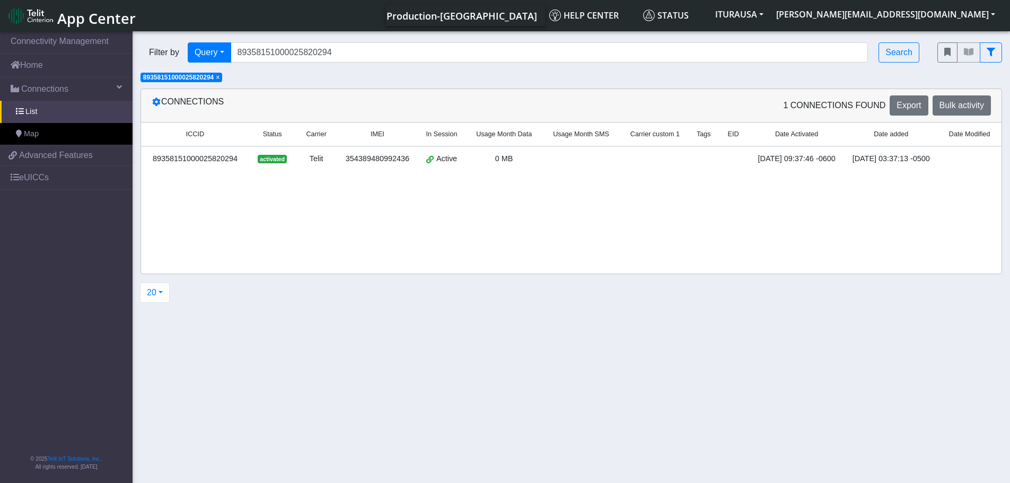
click at [220, 76] on span "×" at bounding box center [218, 77] width 4 height 7
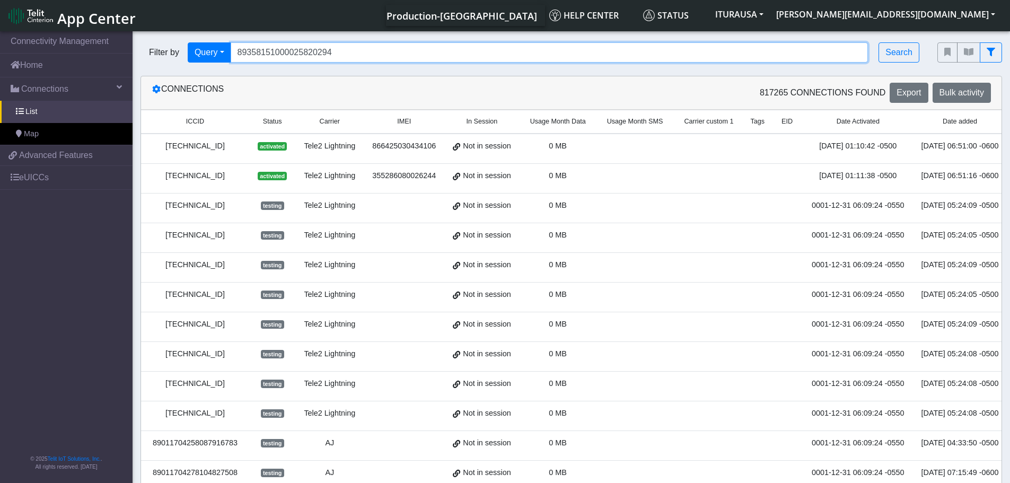
click at [289, 55] on input "89358151000025820294" at bounding box center [550, 52] width 638 height 20
paste input "16730"
type input "89358151000025816730"
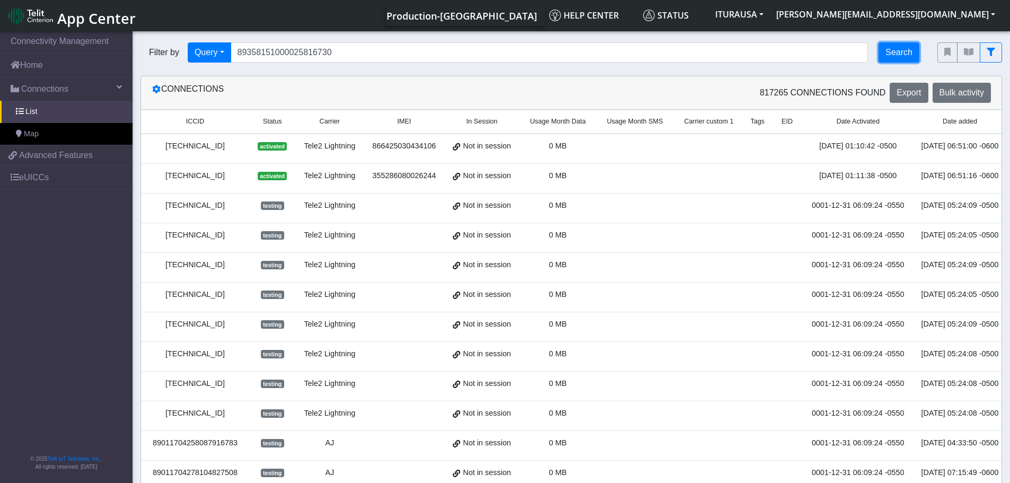
click at [887, 53] on button "Search" at bounding box center [899, 52] width 41 height 20
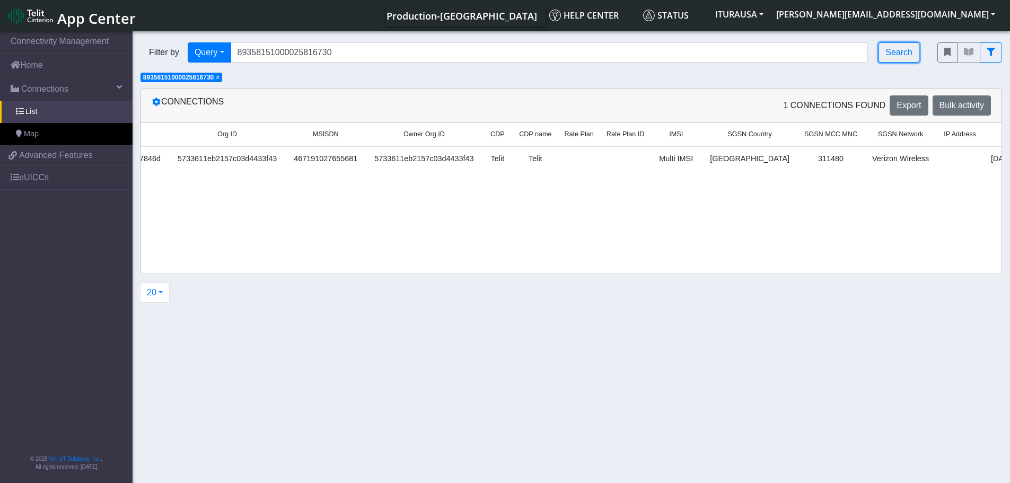
scroll to position [0, 1104]
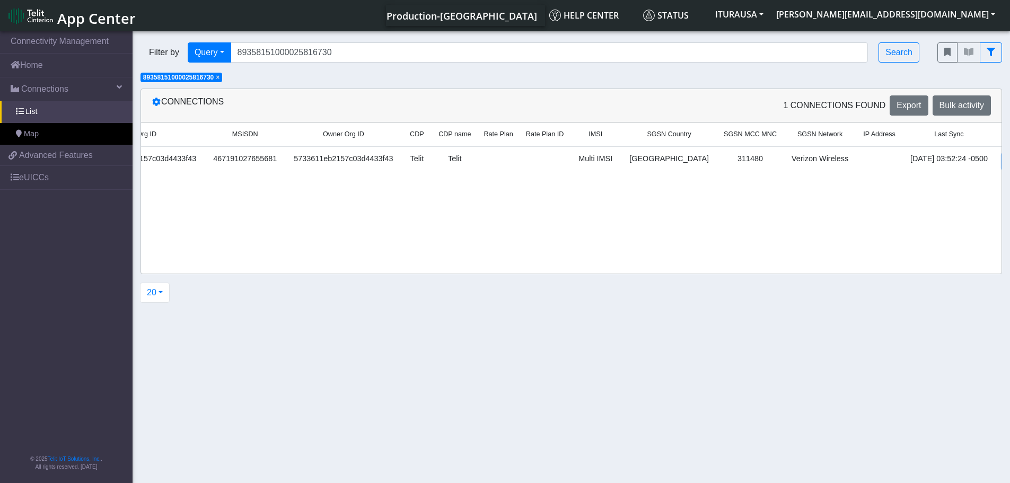
click at [1003, 158] on link "Details" at bounding box center [1019, 161] width 32 height 16
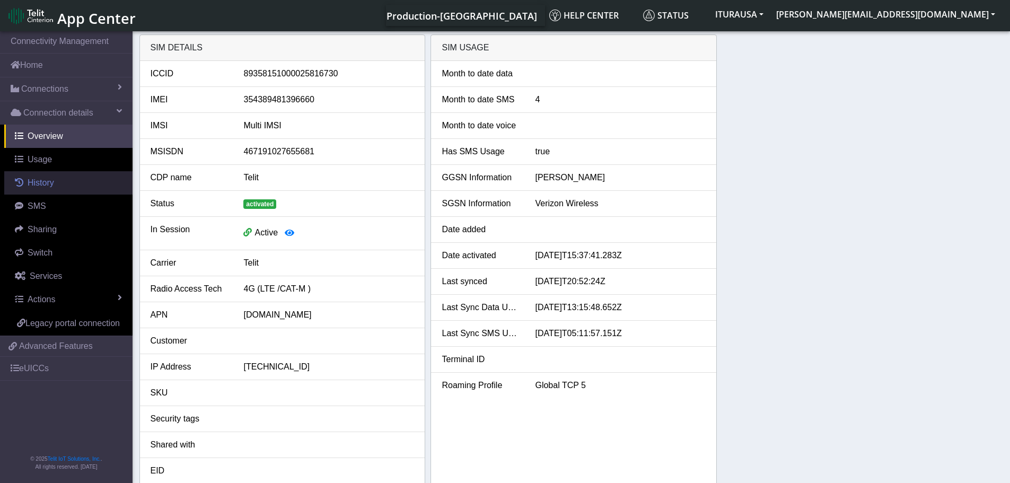
click at [48, 178] on span "History" at bounding box center [41, 182] width 27 height 9
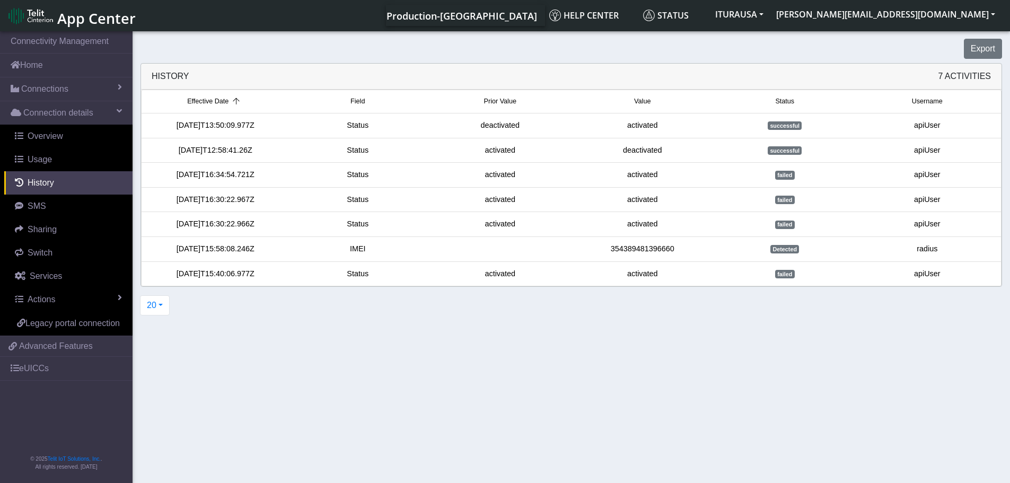
drag, startPoint x: 818, startPoint y: 223, endPoint x: 747, endPoint y: 223, distance: 71.6
click at [747, 223] on div "failed" at bounding box center [785, 224] width 143 height 12
